Goal: Find specific page/section: Find specific page/section

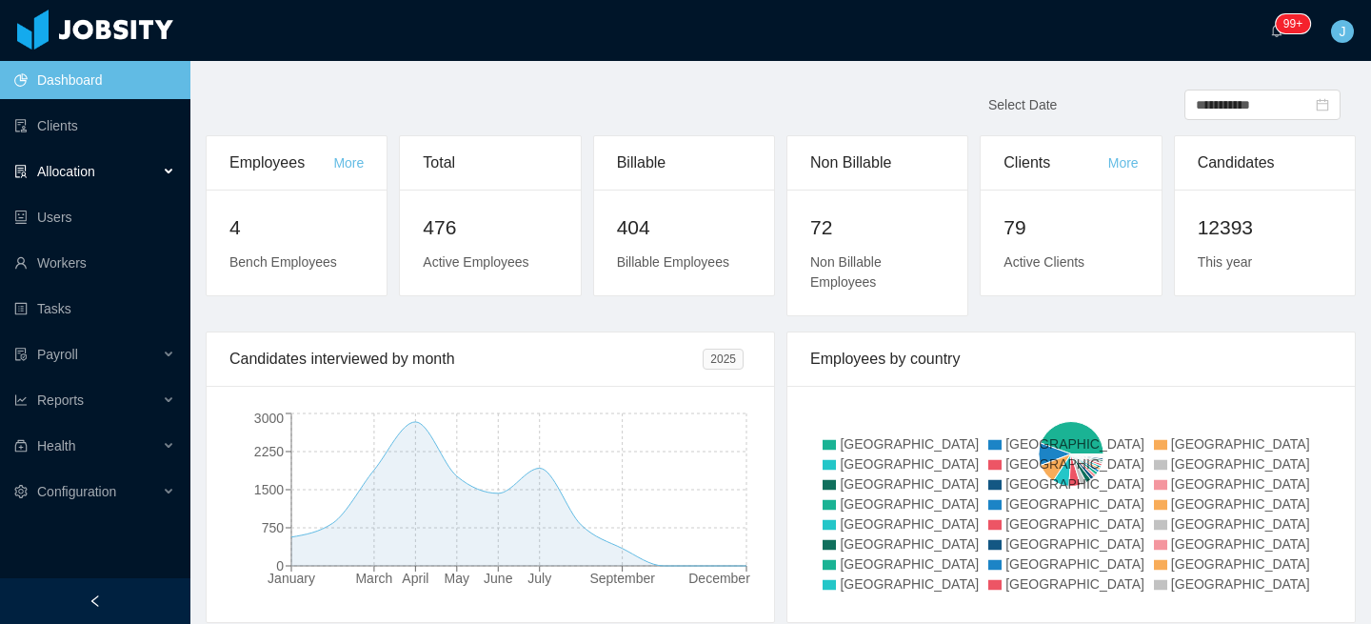
click at [97, 181] on div "Allocation" at bounding box center [95, 171] width 190 height 38
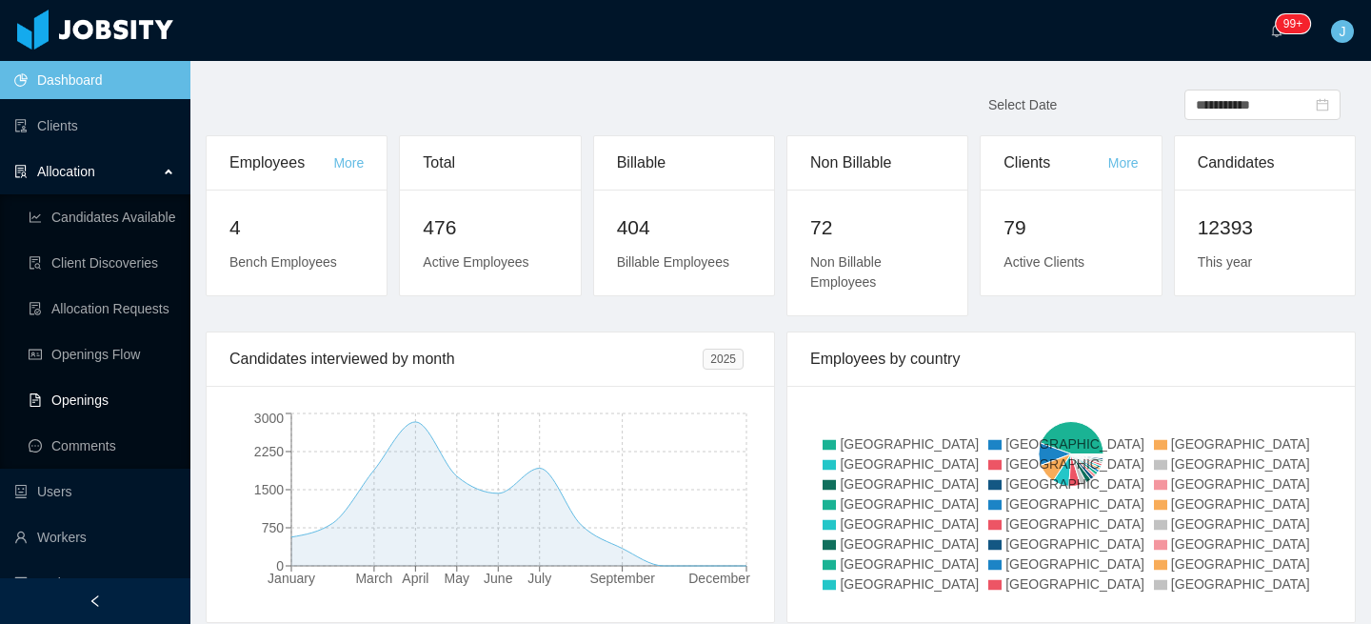
click at [112, 401] on link "Openings" at bounding box center [102, 400] width 147 height 38
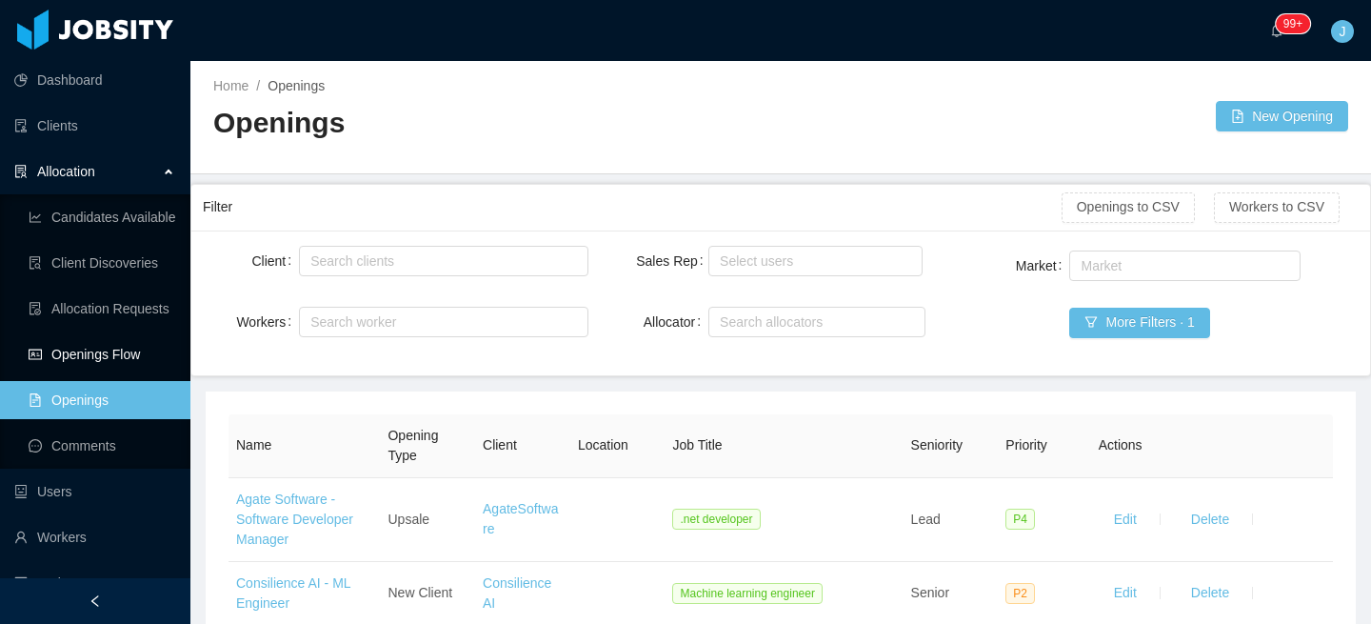
click at [136, 360] on link "Openings Flow" at bounding box center [102, 354] width 147 height 38
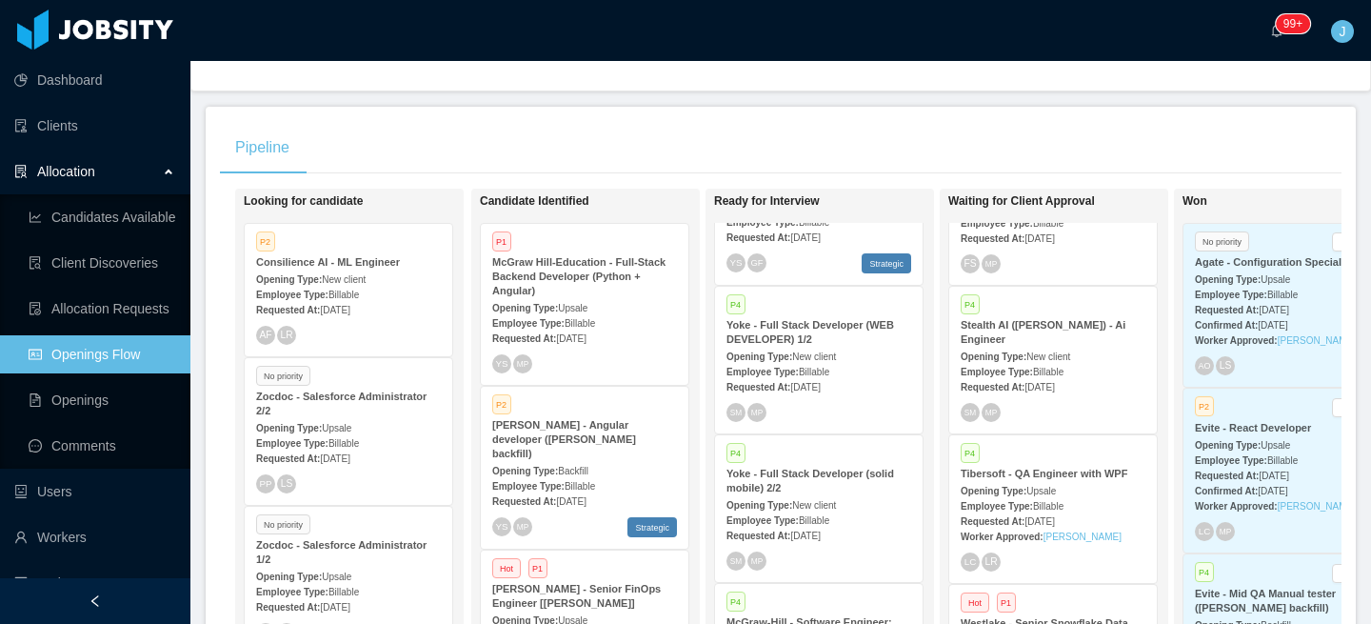
scroll to position [274, 0]
